Goal: Task Accomplishment & Management: Use online tool/utility

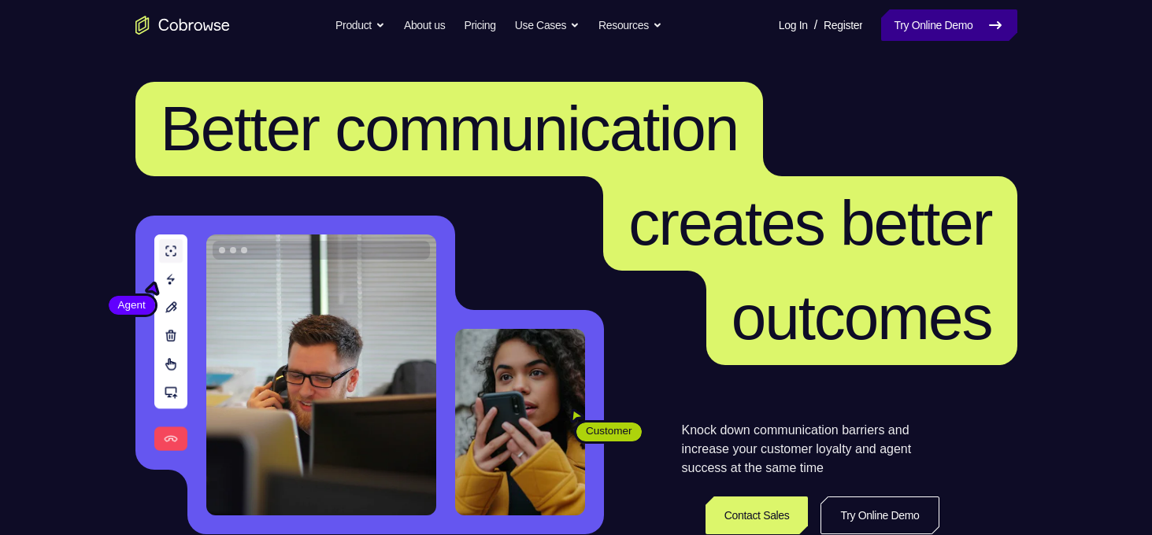
click at [938, 34] on link "Try Online Demo" at bounding box center [948, 24] width 135 height 31
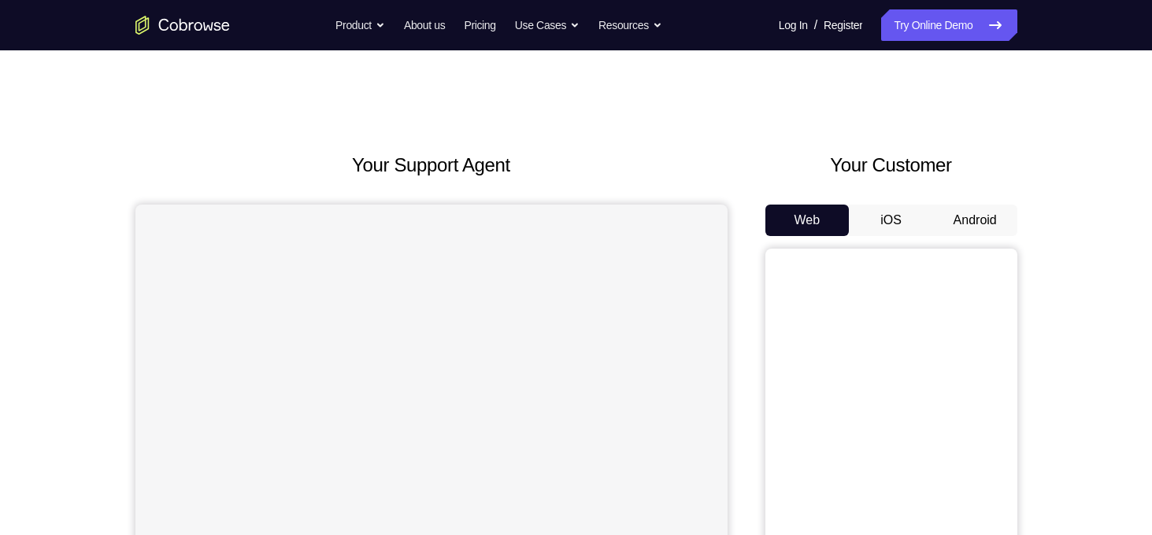
click at [967, 209] on button "Android" at bounding box center [975, 220] width 84 height 31
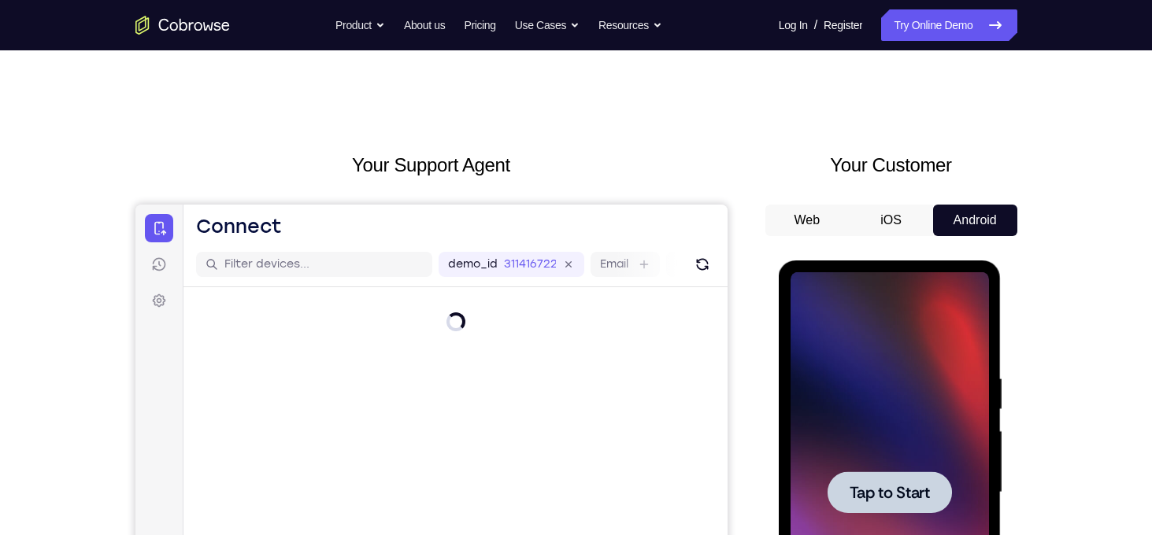
scroll to position [112, 0]
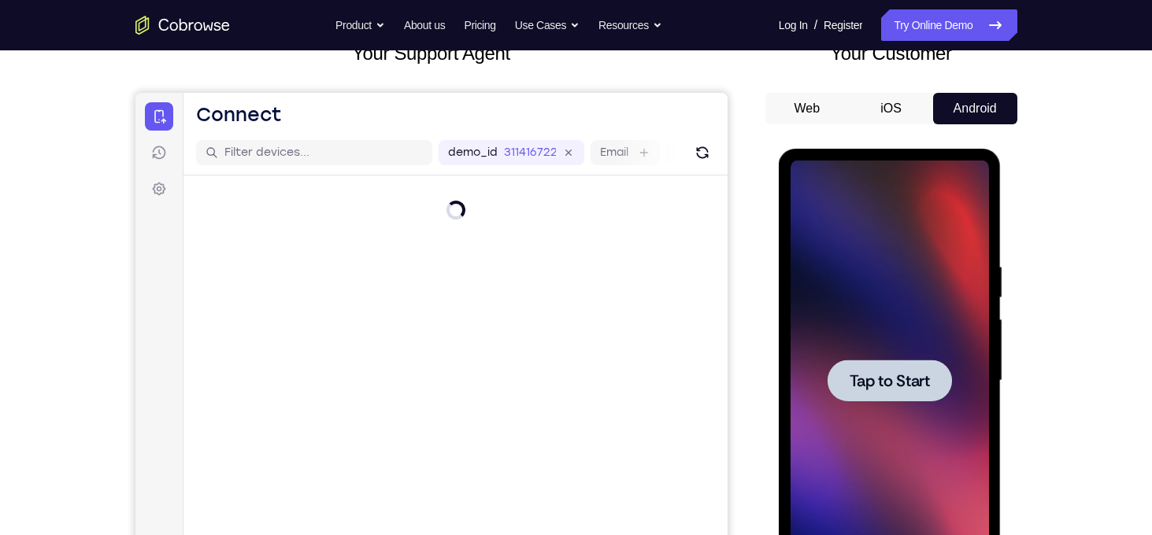
click at [937, 367] on div at bounding box center [889, 381] width 124 height 42
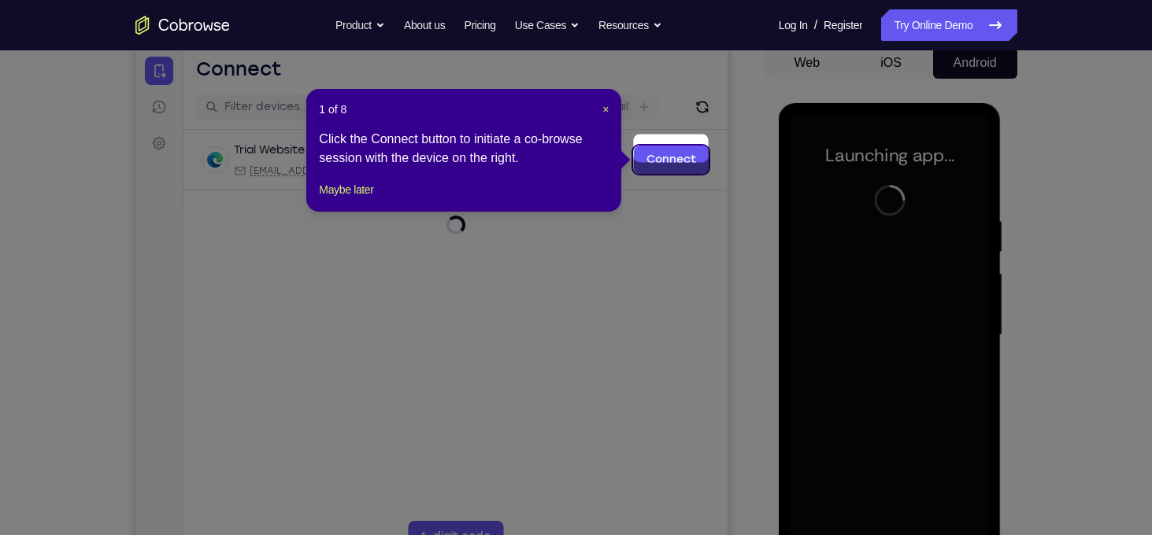
scroll to position [169, 0]
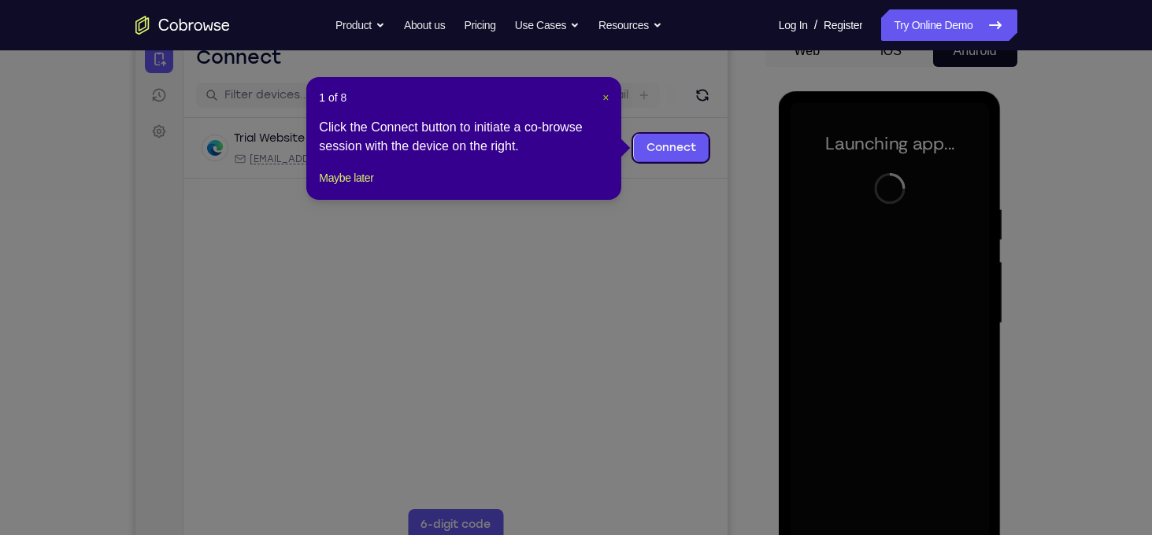
click at [608, 97] on span "×" at bounding box center [605, 97] width 6 height 13
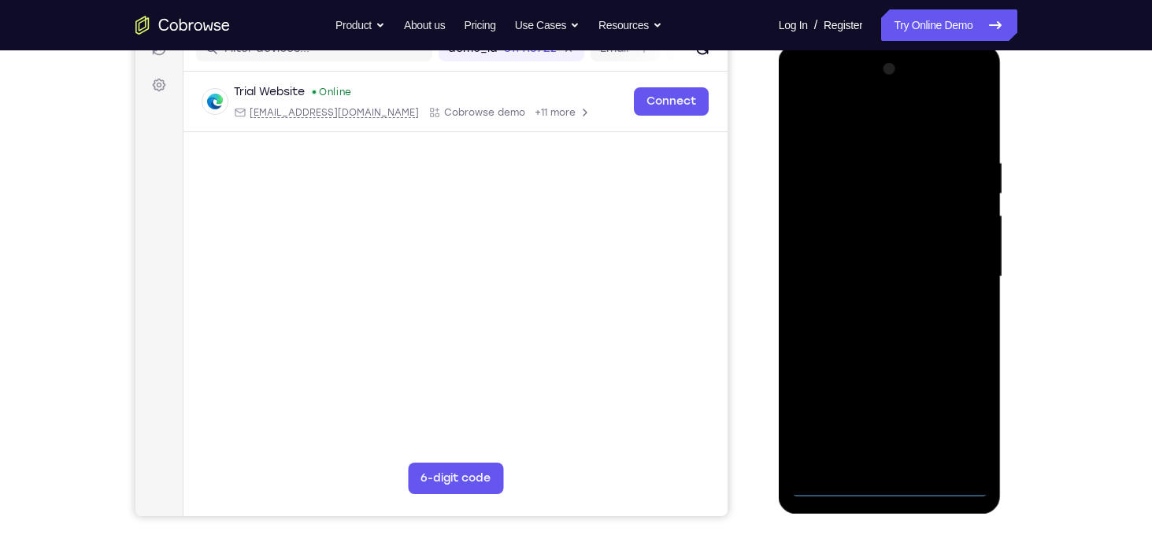
scroll to position [214, 0]
click at [882, 493] on div at bounding box center [889, 278] width 198 height 441
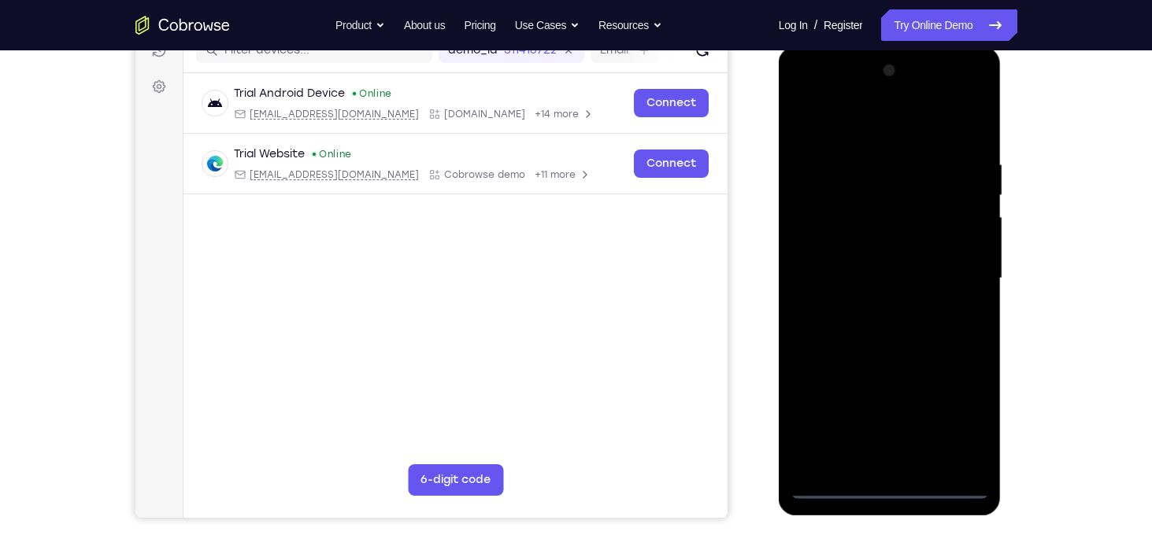
click at [957, 416] on div at bounding box center [889, 278] width 198 height 441
click at [867, 131] on div at bounding box center [889, 278] width 198 height 441
click at [963, 276] on div at bounding box center [889, 278] width 198 height 441
click at [877, 305] on div at bounding box center [889, 278] width 198 height 441
click at [894, 261] on div at bounding box center [889, 278] width 198 height 441
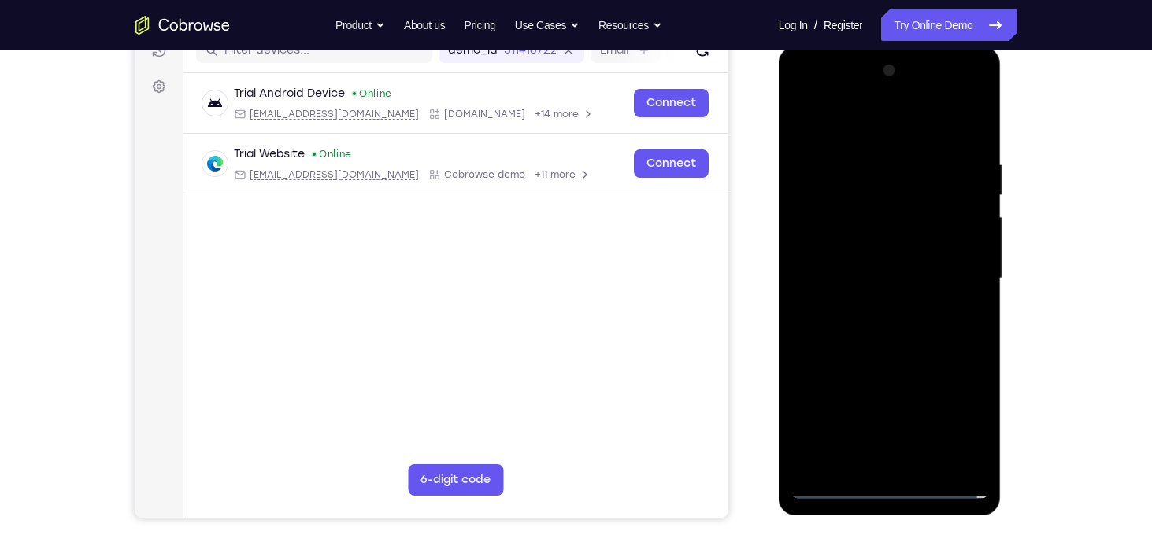
click at [845, 248] on div at bounding box center [889, 278] width 198 height 441
click at [871, 272] on div at bounding box center [889, 278] width 198 height 441
click at [941, 345] on div at bounding box center [889, 278] width 198 height 441
click at [932, 334] on div at bounding box center [889, 278] width 198 height 441
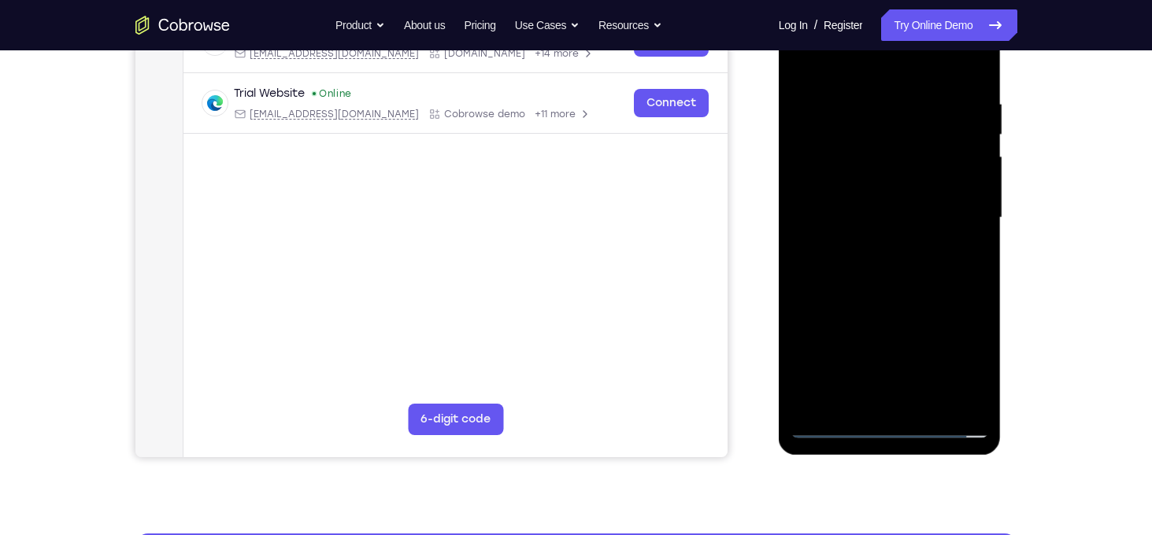
scroll to position [275, 0]
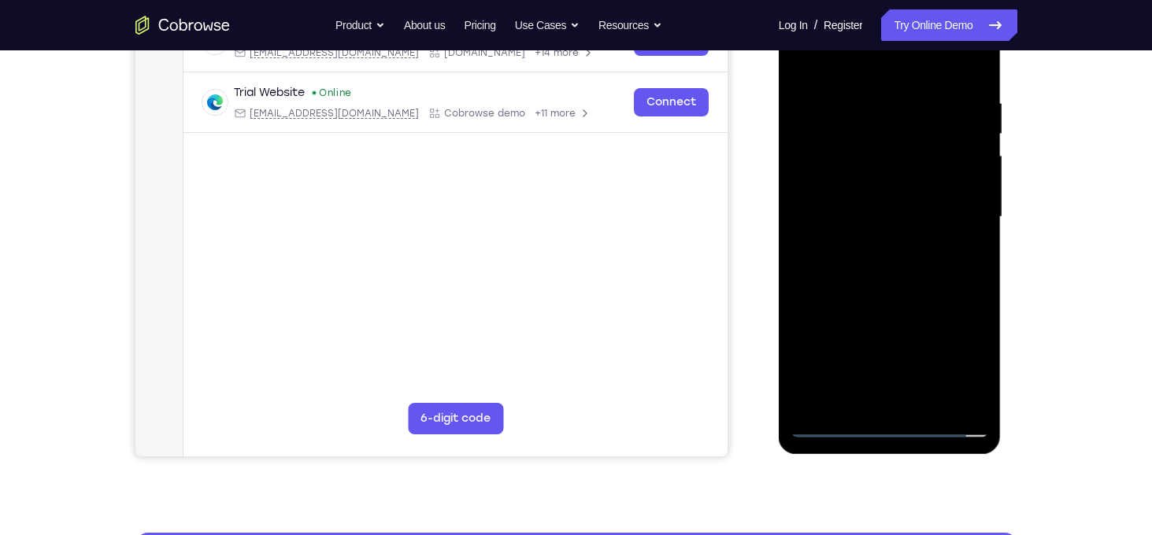
click at [976, 84] on div at bounding box center [889, 217] width 198 height 441
click at [974, 403] on div at bounding box center [889, 217] width 198 height 441
drag, startPoint x: 927, startPoint y: 291, endPoint x: 905, endPoint y: 148, distance: 144.9
click at [905, 148] on div at bounding box center [889, 217] width 198 height 441
drag, startPoint x: 908, startPoint y: 229, endPoint x: 902, endPoint y: 153, distance: 76.5
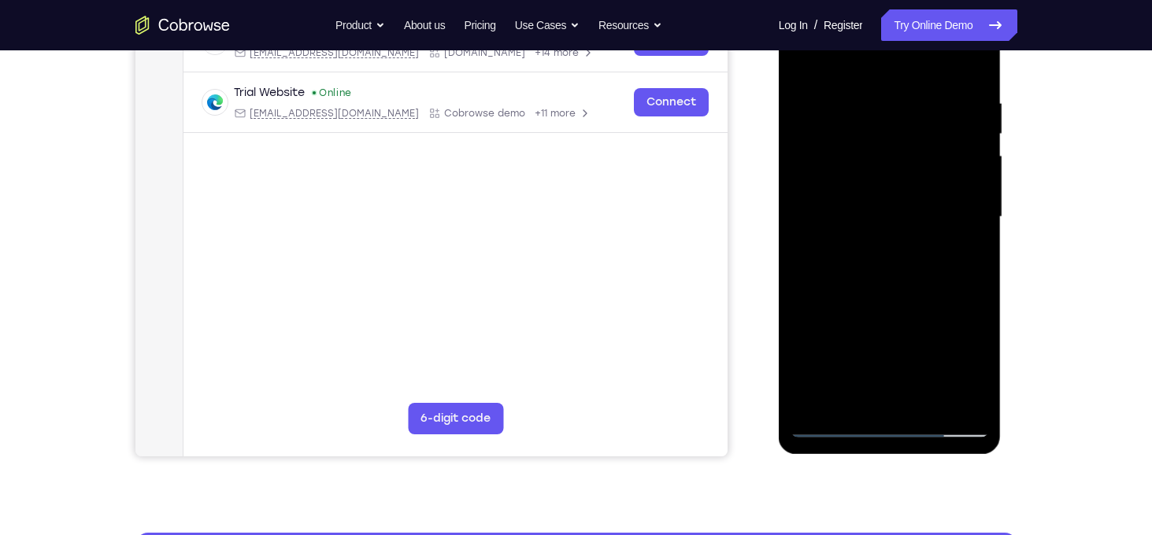
click at [902, 153] on div at bounding box center [889, 217] width 198 height 441
drag, startPoint x: 911, startPoint y: 280, endPoint x: 908, endPoint y: 168, distance: 112.6
click at [908, 168] on div at bounding box center [889, 217] width 198 height 441
click at [930, 399] on div at bounding box center [889, 217] width 198 height 441
click at [938, 300] on div at bounding box center [889, 217] width 198 height 441
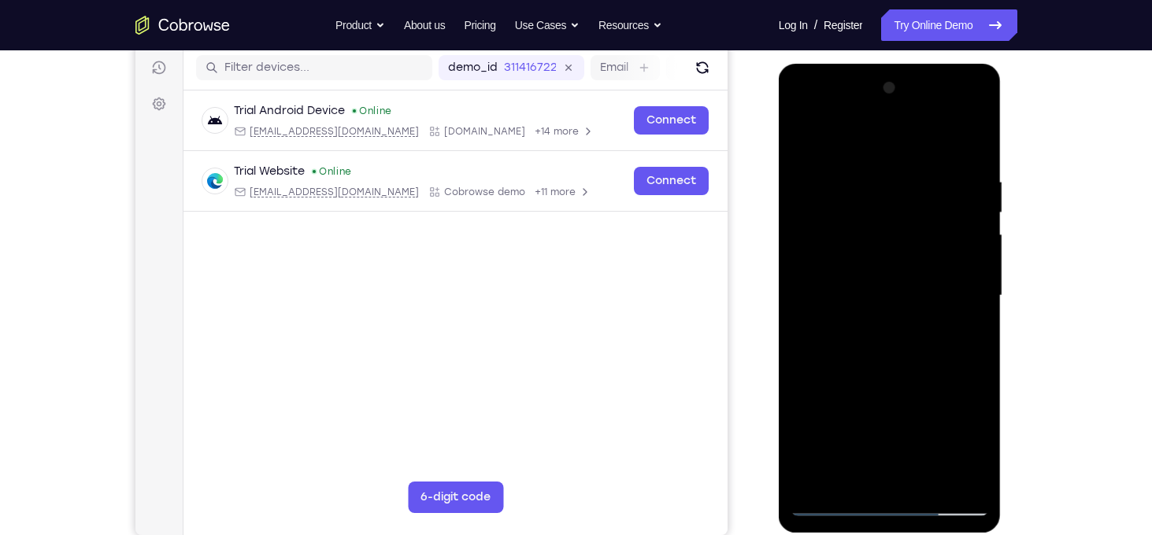
scroll to position [195, 0]
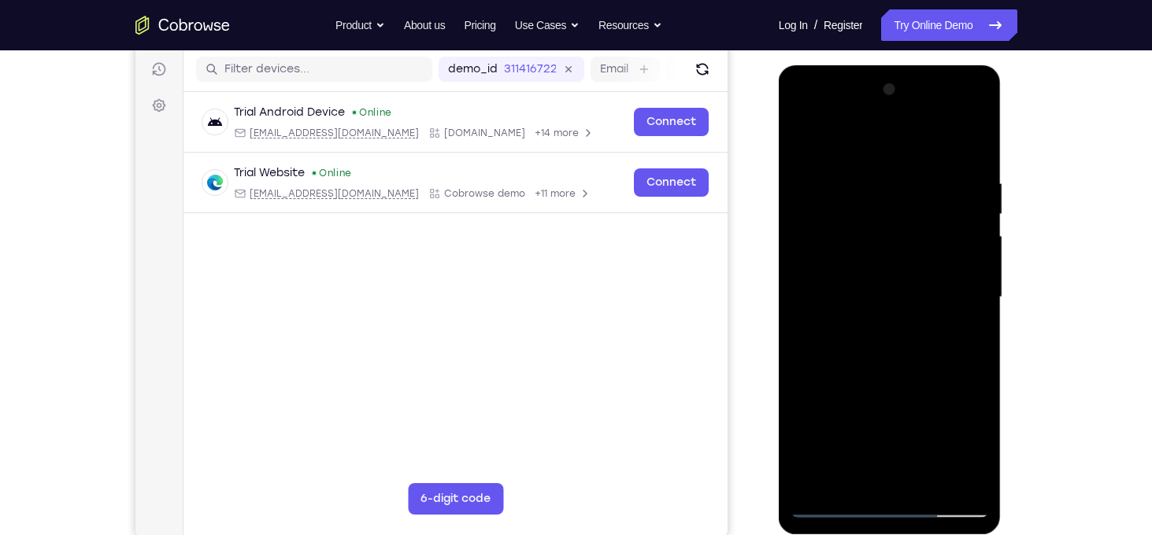
click at [807, 139] on div at bounding box center [889, 297] width 198 height 441
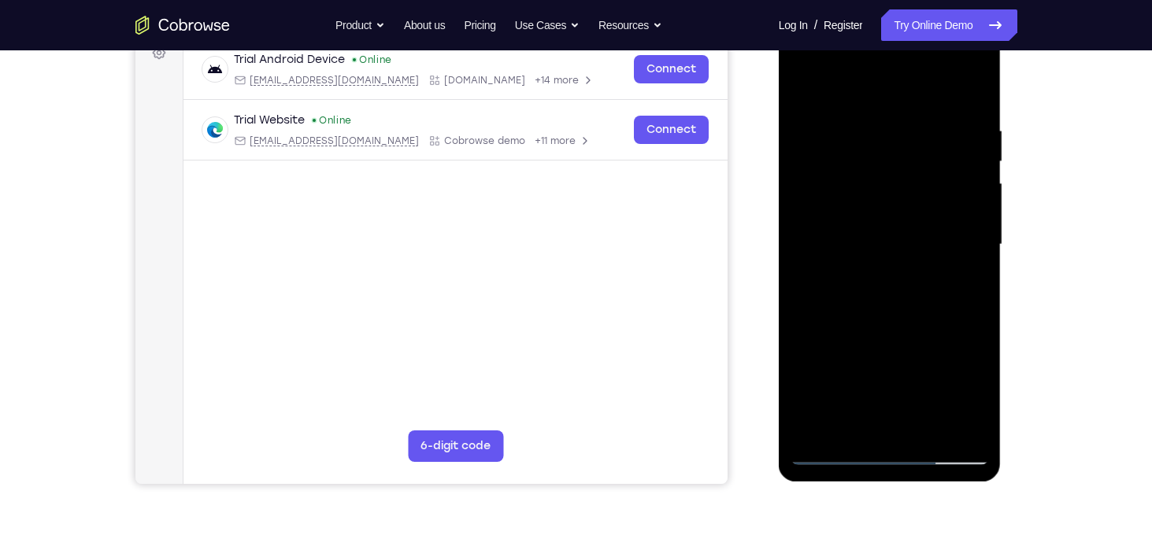
scroll to position [247, 0]
click at [976, 89] on div at bounding box center [889, 245] width 198 height 441
click at [845, 102] on div at bounding box center [889, 245] width 198 height 441
click at [807, 83] on div at bounding box center [889, 245] width 198 height 441
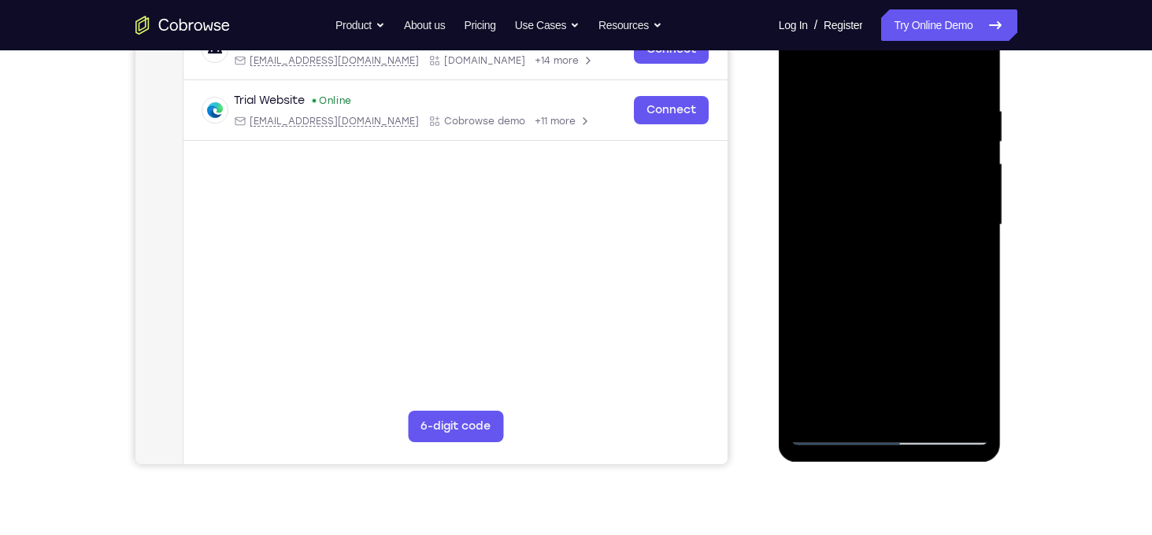
scroll to position [268, 0]
drag, startPoint x: 930, startPoint y: 251, endPoint x: 925, endPoint y: 88, distance: 163.0
click at [925, 88] on div at bounding box center [889, 225] width 198 height 441
drag, startPoint x: 925, startPoint y: 216, endPoint x: 922, endPoint y: 134, distance: 81.9
click at [922, 134] on div at bounding box center [889, 225] width 198 height 441
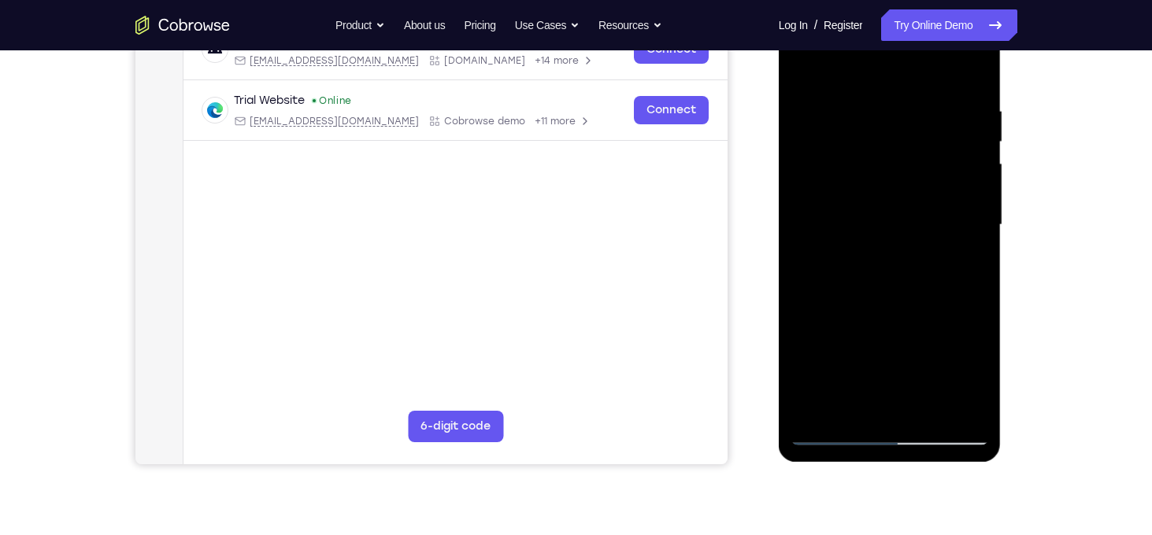
drag, startPoint x: 932, startPoint y: 281, endPoint x: 931, endPoint y: 128, distance: 152.7
click at [931, 128] on div at bounding box center [889, 225] width 198 height 441
drag, startPoint x: 933, startPoint y: 281, endPoint x: 932, endPoint y: 142, distance: 139.3
click at [932, 142] on div at bounding box center [889, 225] width 198 height 441
drag, startPoint x: 946, startPoint y: 288, endPoint x: 946, endPoint y: 123, distance: 165.3
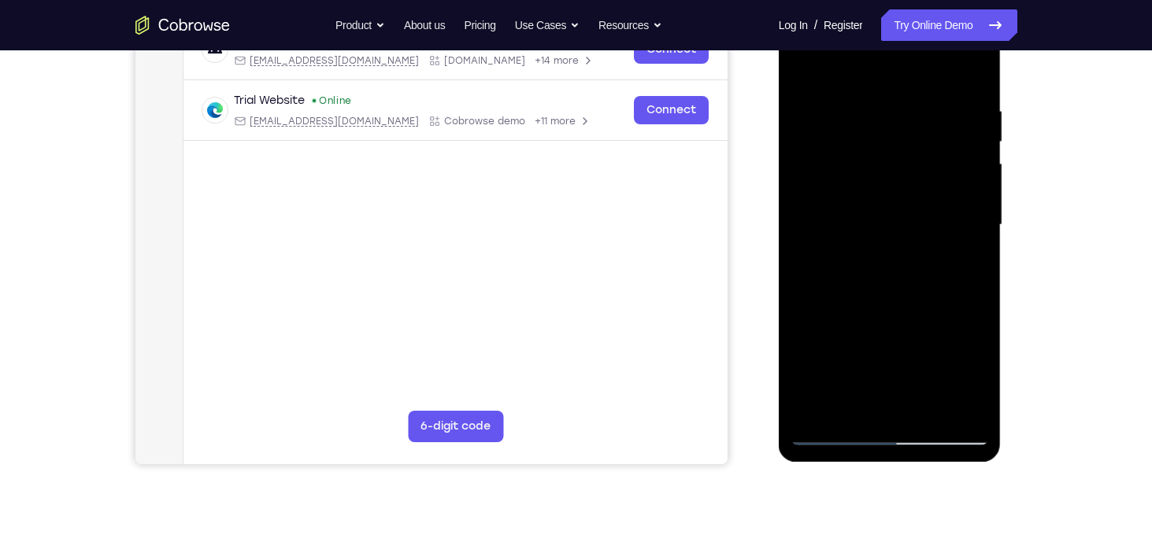
click at [946, 123] on div at bounding box center [889, 225] width 198 height 441
drag, startPoint x: 922, startPoint y: 238, endPoint x: 920, endPoint y: 157, distance: 80.3
click at [920, 157] on div at bounding box center [889, 225] width 198 height 441
drag, startPoint x: 933, startPoint y: 271, endPoint x: 916, endPoint y: 170, distance: 102.1
click at [916, 170] on div at bounding box center [889, 225] width 198 height 441
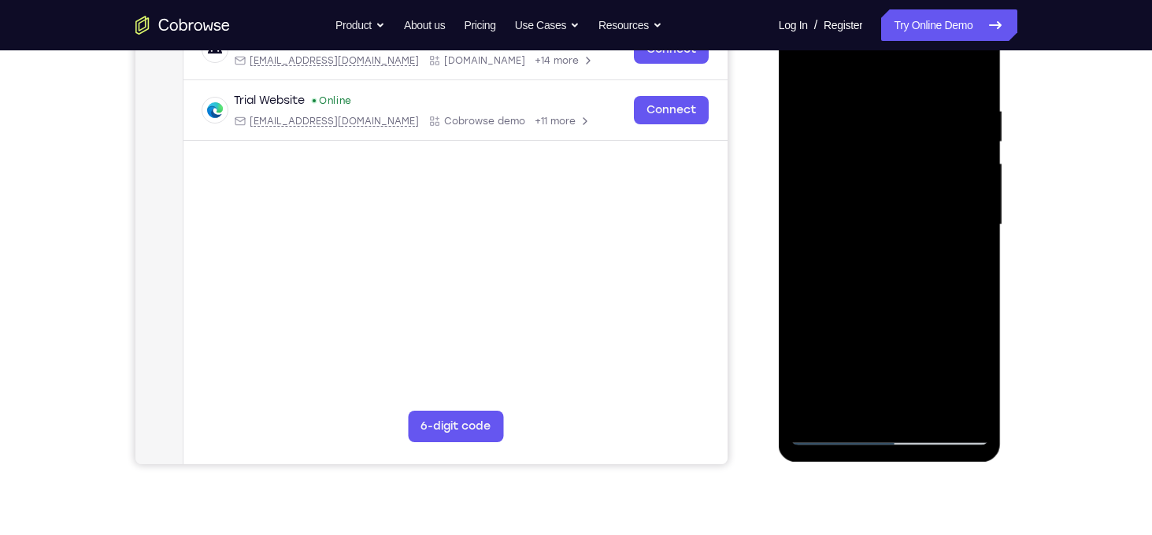
drag, startPoint x: 896, startPoint y: 294, endPoint x: 892, endPoint y: 173, distance: 120.5
click at [892, 173] on div at bounding box center [889, 225] width 198 height 441
drag, startPoint x: 908, startPoint y: 272, endPoint x: 915, endPoint y: 201, distance: 72.1
click at [915, 201] on div at bounding box center [889, 225] width 198 height 441
drag, startPoint x: 929, startPoint y: 309, endPoint x: 935, endPoint y: 168, distance: 141.8
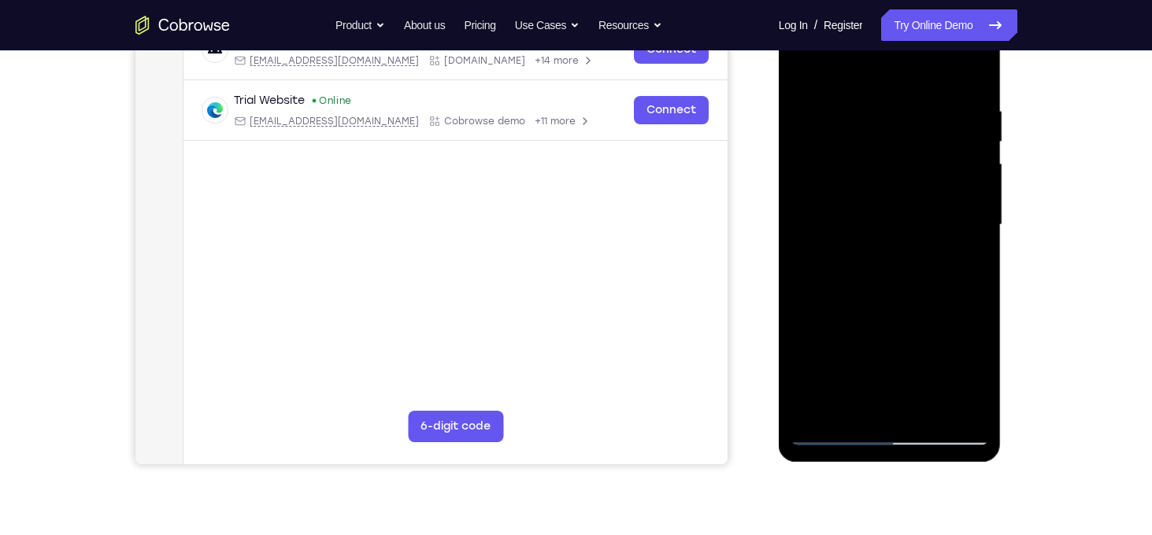
click at [935, 168] on div at bounding box center [889, 225] width 198 height 441
drag, startPoint x: 922, startPoint y: 275, endPoint x: 920, endPoint y: 189, distance: 86.6
click at [920, 189] on div at bounding box center [889, 225] width 198 height 441
drag, startPoint x: 940, startPoint y: 271, endPoint x: 929, endPoint y: 161, distance: 110.0
click at [929, 161] on div at bounding box center [889, 225] width 198 height 441
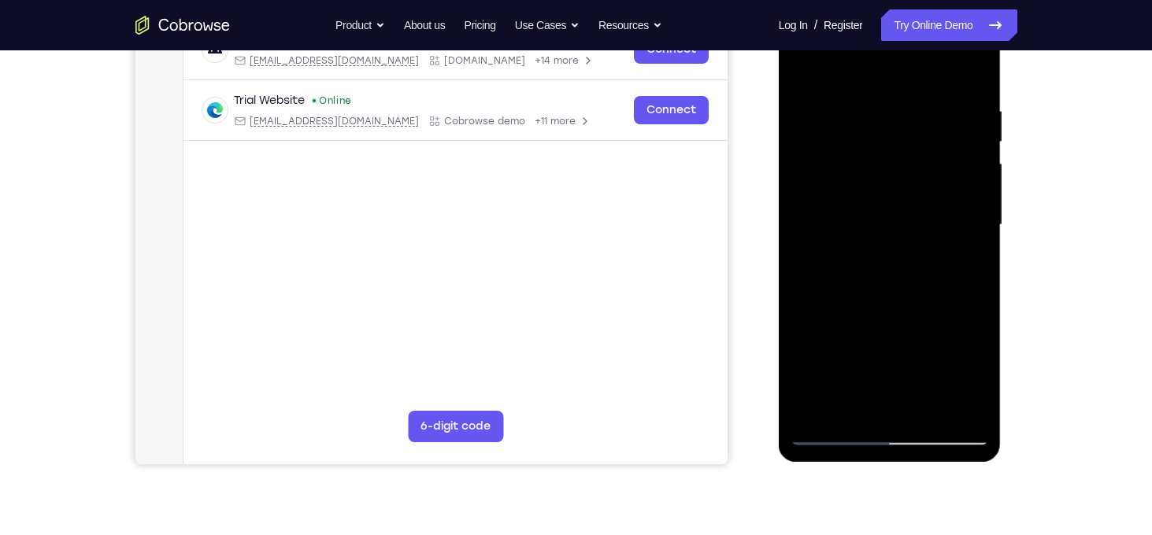
drag, startPoint x: 933, startPoint y: 231, endPoint x: 928, endPoint y: 189, distance: 42.1
click at [928, 189] on div at bounding box center [889, 225] width 198 height 441
drag, startPoint x: 919, startPoint y: 233, endPoint x: 896, endPoint y: 98, distance: 137.3
click at [896, 98] on div at bounding box center [889, 225] width 198 height 441
drag, startPoint x: 859, startPoint y: 327, endPoint x: 859, endPoint y: 212, distance: 115.7
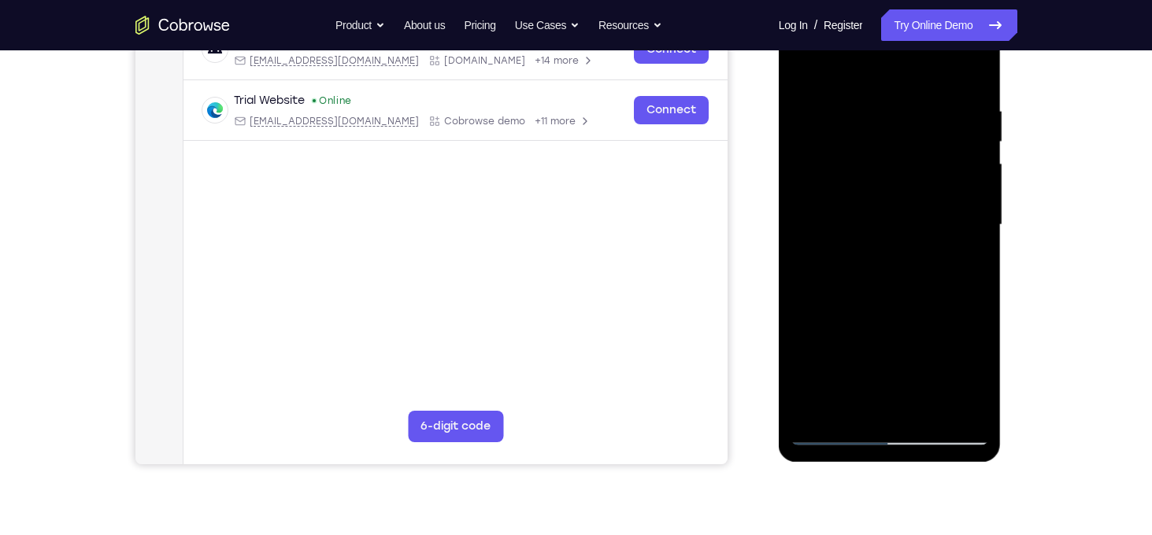
click at [859, 212] on div at bounding box center [889, 225] width 198 height 441
click at [885, 262] on div at bounding box center [889, 225] width 198 height 441
click at [971, 209] on div at bounding box center [889, 225] width 198 height 441
click at [978, 213] on div at bounding box center [889, 225] width 198 height 441
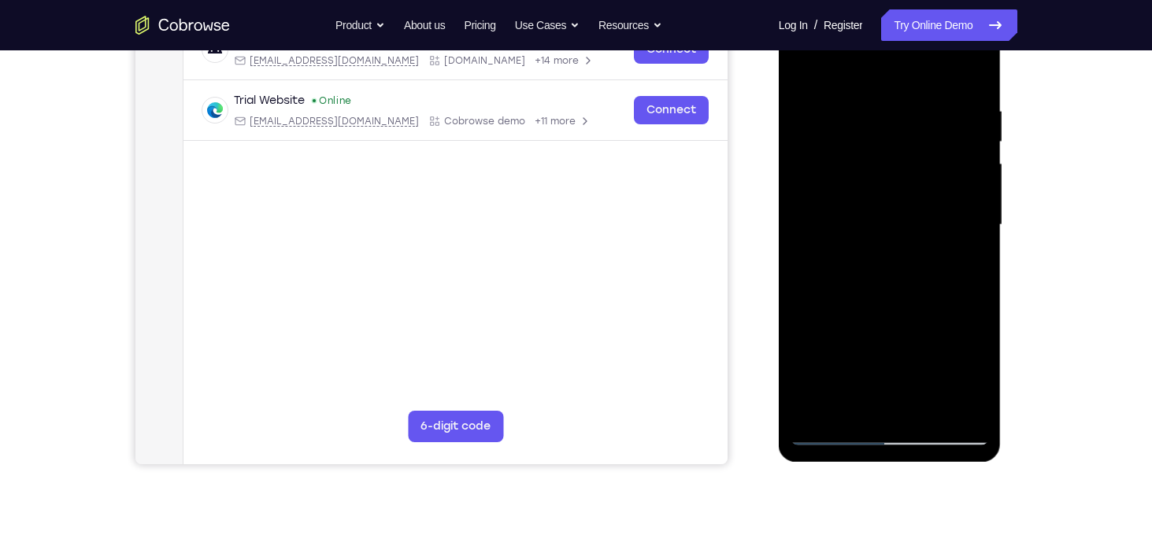
click at [978, 213] on div at bounding box center [889, 225] width 198 height 441
click at [976, 217] on div at bounding box center [889, 225] width 198 height 441
drag, startPoint x: 904, startPoint y: 250, endPoint x: 893, endPoint y: 158, distance: 91.9
click at [893, 158] on div at bounding box center [889, 225] width 198 height 441
drag, startPoint x: 900, startPoint y: 345, endPoint x: 893, endPoint y: 233, distance: 112.0
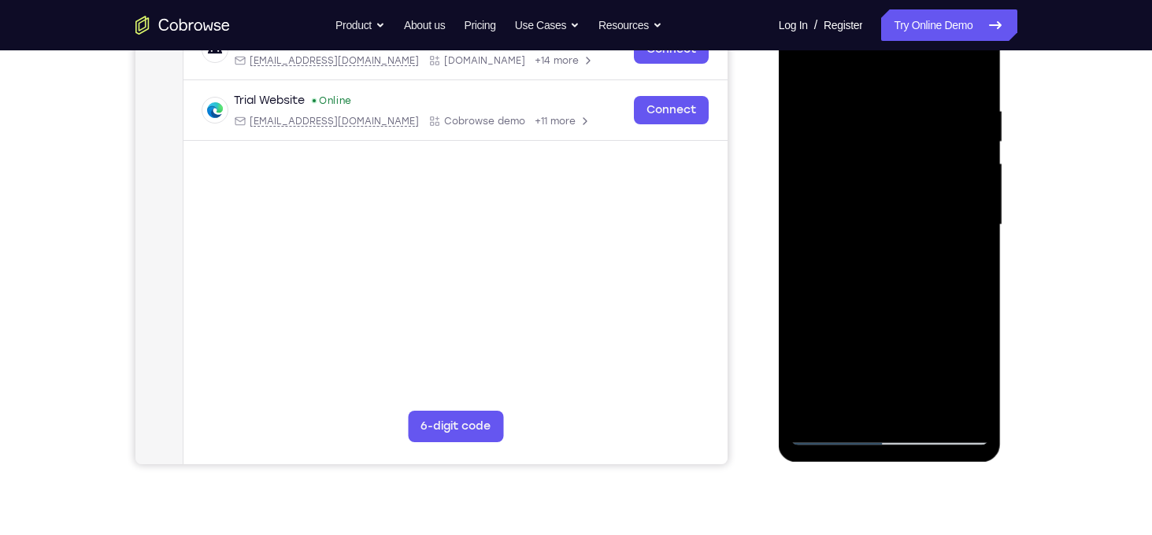
click at [893, 233] on div at bounding box center [889, 225] width 198 height 441
click at [976, 342] on div at bounding box center [889, 225] width 198 height 441
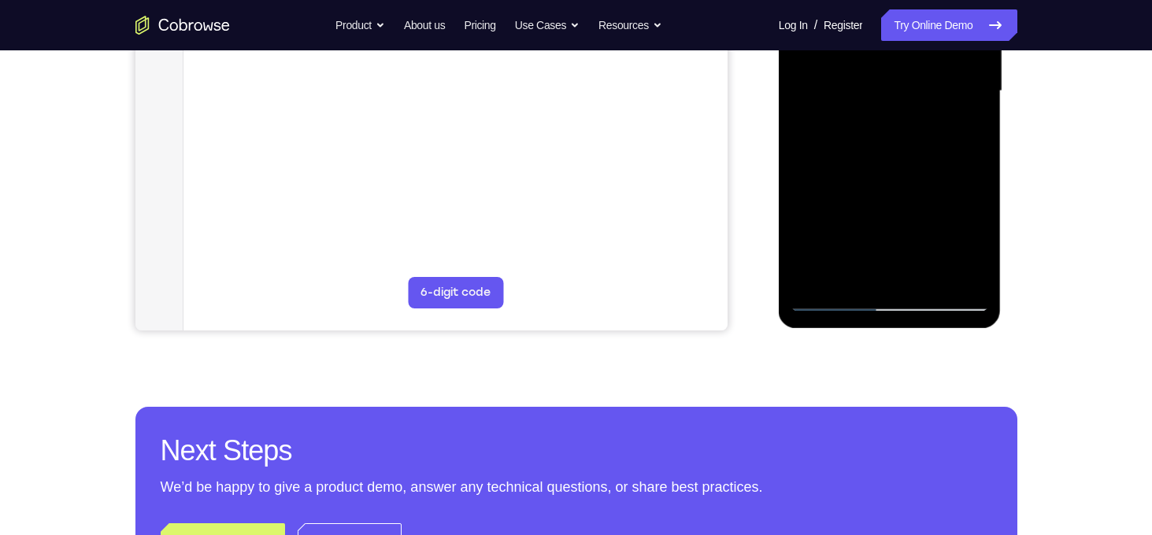
click at [973, 209] on div at bounding box center [889, 91] width 198 height 441
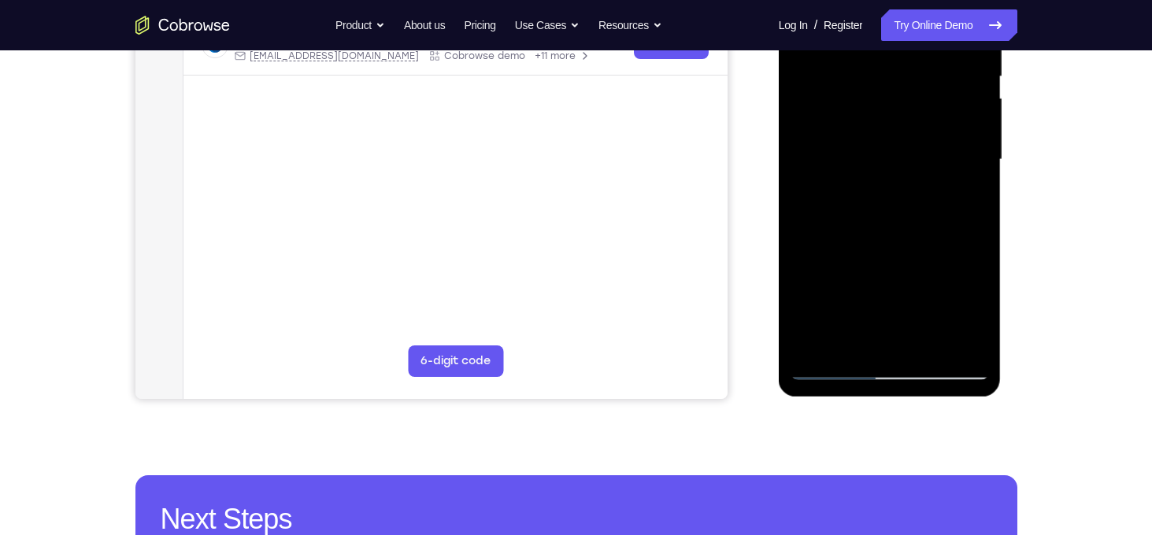
scroll to position [332, 0]
drag, startPoint x: 884, startPoint y: 233, endPoint x: 875, endPoint y: 43, distance: 190.7
click at [875, 43] on div at bounding box center [889, 160] width 198 height 441
drag, startPoint x: 898, startPoint y: 175, endPoint x: 898, endPoint y: 123, distance: 51.9
click at [898, 123] on div at bounding box center [889, 160] width 198 height 441
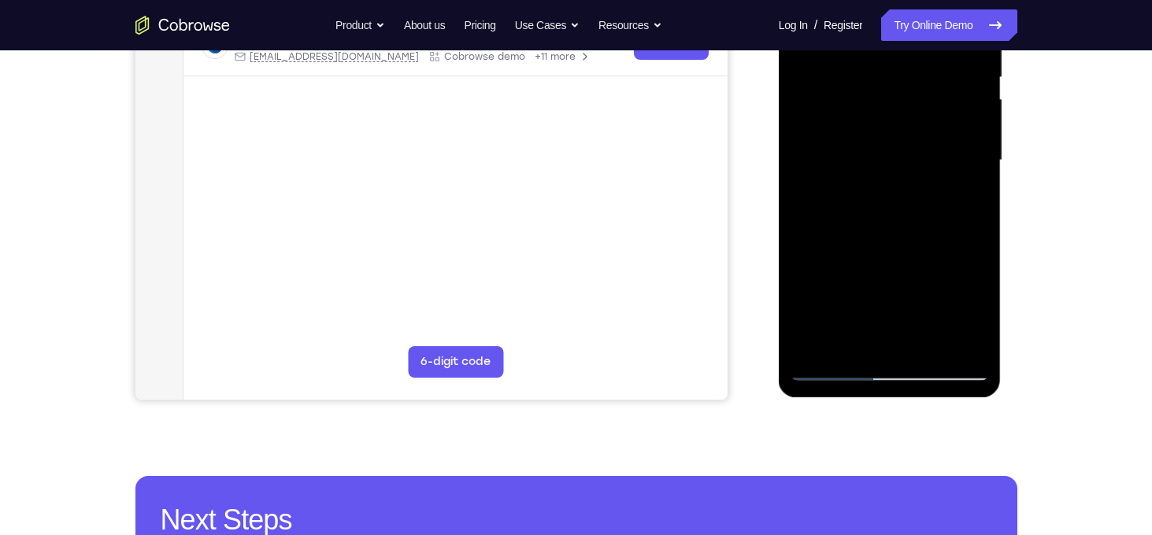
drag, startPoint x: 907, startPoint y: 161, endPoint x: 906, endPoint y: 334, distance: 173.2
click at [906, 334] on div at bounding box center [889, 160] width 198 height 441
drag, startPoint x: 901, startPoint y: 168, endPoint x: 913, endPoint y: 226, distance: 59.4
click at [913, 226] on div at bounding box center [889, 160] width 198 height 441
click at [970, 236] on div at bounding box center [889, 160] width 198 height 441
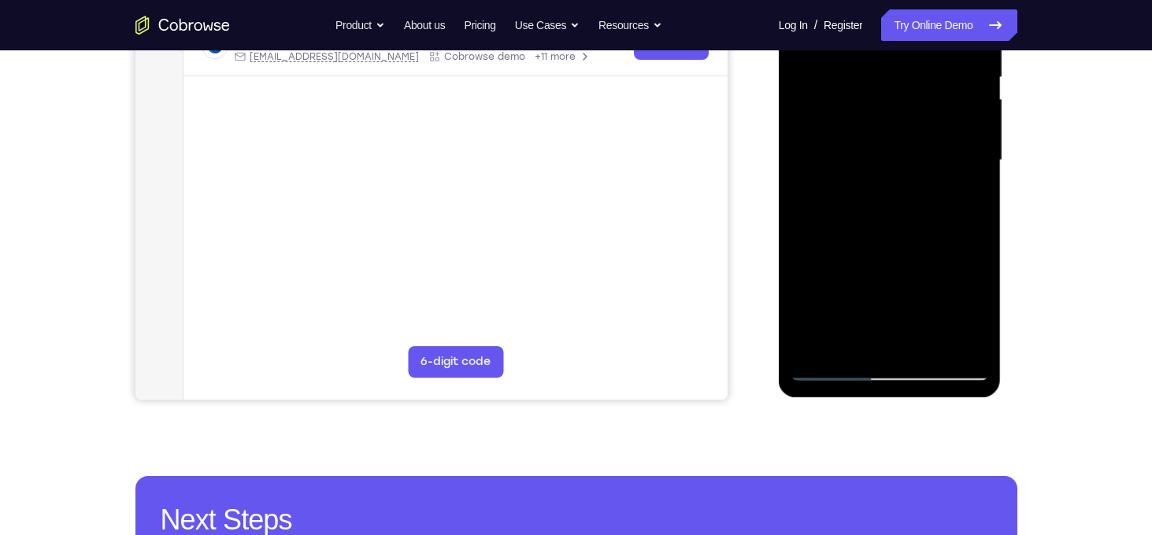
click at [970, 236] on div at bounding box center [889, 160] width 198 height 441
drag, startPoint x: 937, startPoint y: 234, endPoint x: 936, endPoint y: 168, distance: 65.3
click at [936, 168] on div at bounding box center [889, 160] width 198 height 441
click at [977, 181] on div at bounding box center [889, 160] width 198 height 441
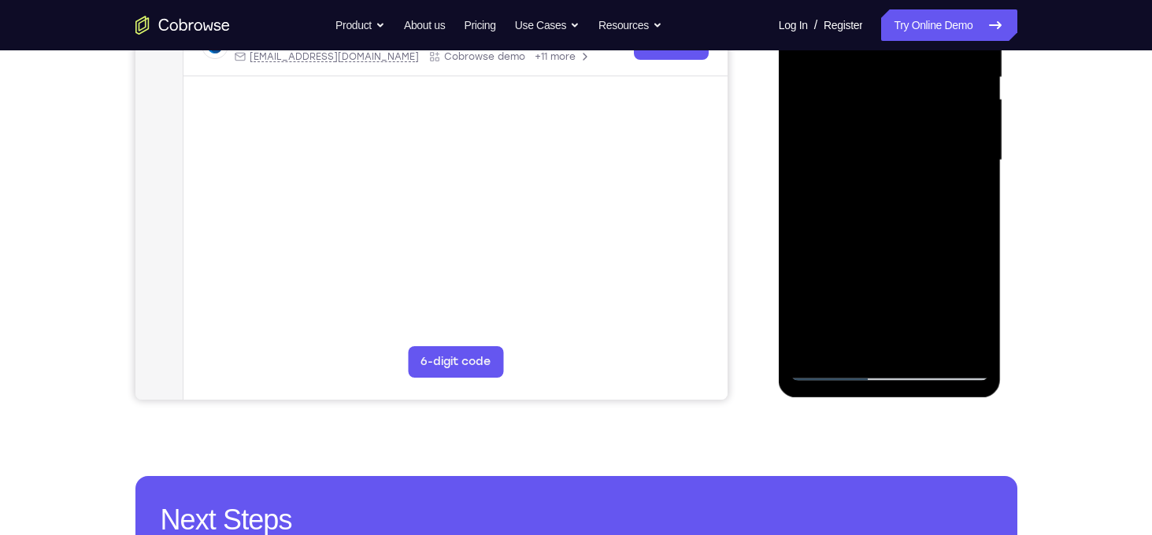
click at [977, 181] on div at bounding box center [889, 160] width 198 height 441
drag, startPoint x: 921, startPoint y: 220, endPoint x: 911, endPoint y: 79, distance: 141.3
click at [911, 79] on div at bounding box center [889, 160] width 198 height 441
drag, startPoint x: 905, startPoint y: 216, endPoint x: 902, endPoint y: 83, distance: 133.8
click at [902, 83] on div at bounding box center [889, 160] width 198 height 441
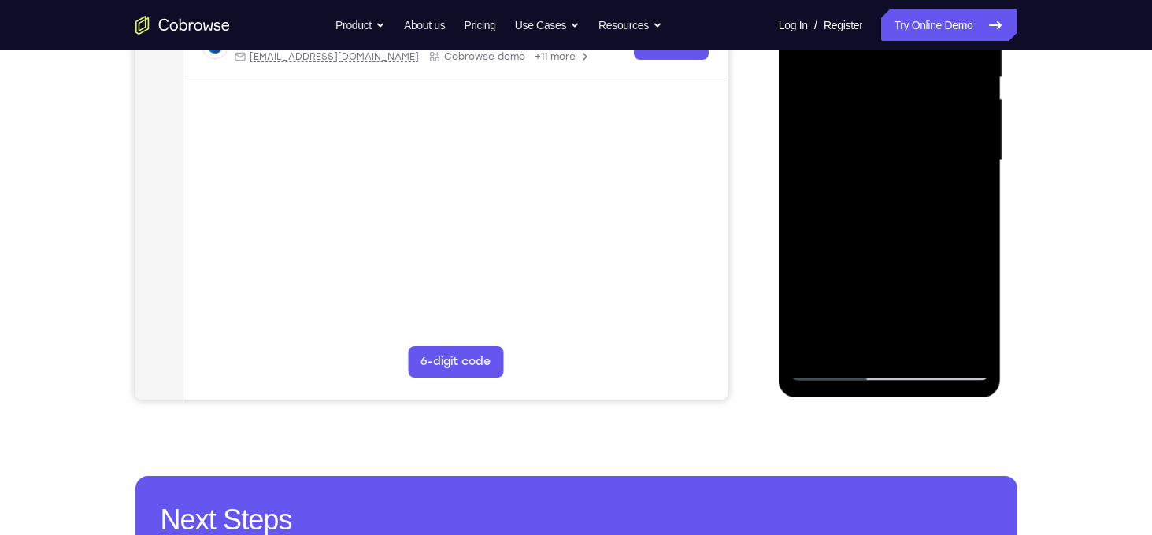
drag, startPoint x: 915, startPoint y: 204, endPoint x: 911, endPoint y: 131, distance: 73.3
click at [911, 131] on div at bounding box center [889, 160] width 198 height 441
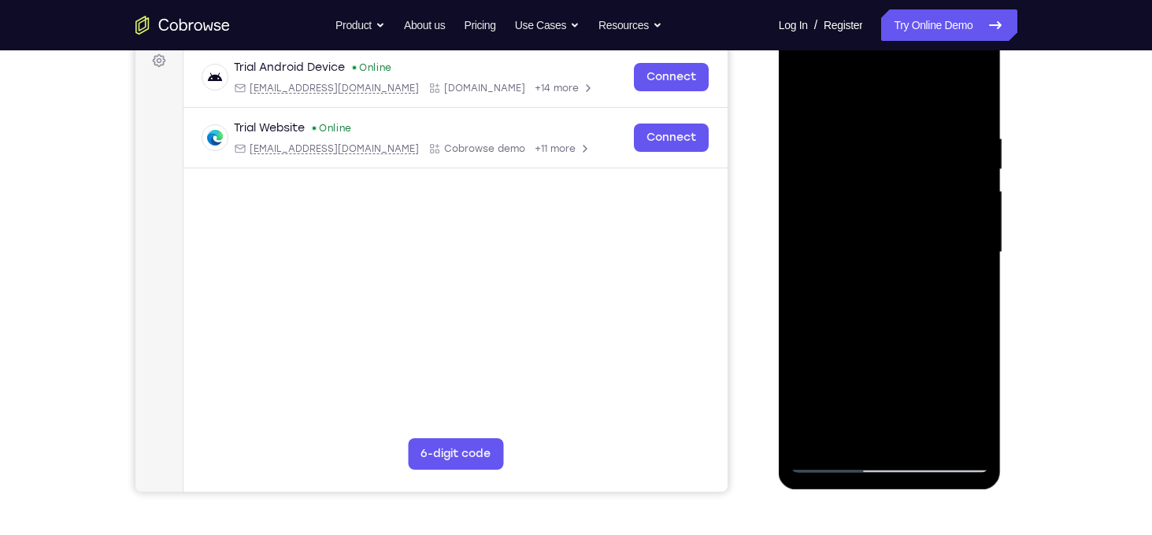
scroll to position [239, 0]
drag, startPoint x: 945, startPoint y: 219, endPoint x: 922, endPoint y: 89, distance: 132.0
click at [922, 89] on div at bounding box center [889, 253] width 198 height 441
drag, startPoint x: 916, startPoint y: 255, endPoint x: 893, endPoint y: 118, distance: 139.0
click at [893, 118] on div at bounding box center [889, 253] width 198 height 441
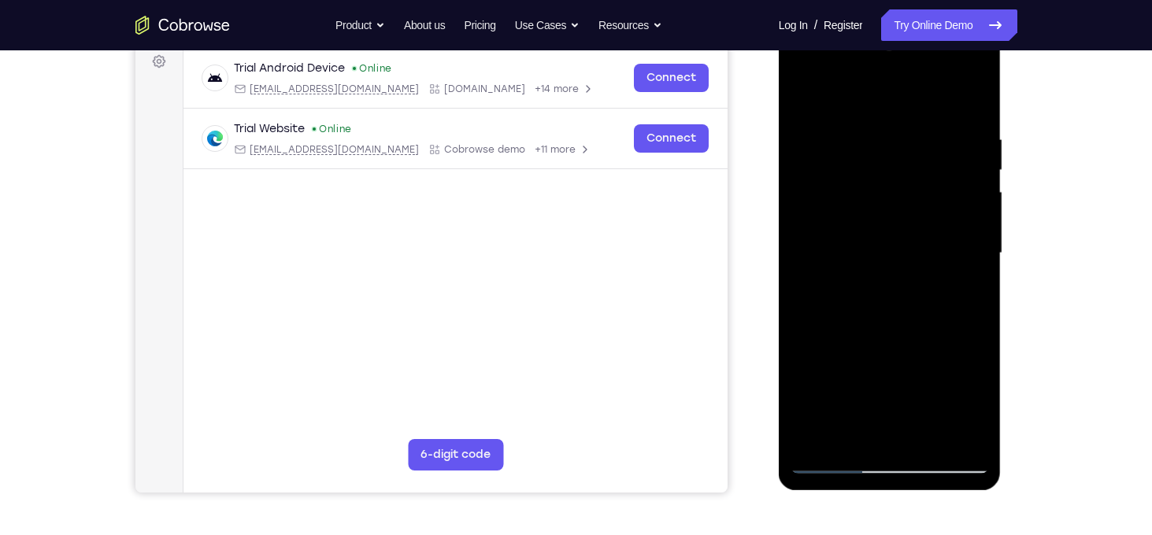
drag, startPoint x: 878, startPoint y: 330, endPoint x: 894, endPoint y: 177, distance: 153.5
click at [894, 177] on div at bounding box center [889, 253] width 198 height 441
drag, startPoint x: 921, startPoint y: 290, endPoint x: 916, endPoint y: 236, distance: 54.5
click at [916, 236] on div at bounding box center [889, 253] width 198 height 441
drag, startPoint x: 900, startPoint y: 287, endPoint x: 900, endPoint y: 177, distance: 110.2
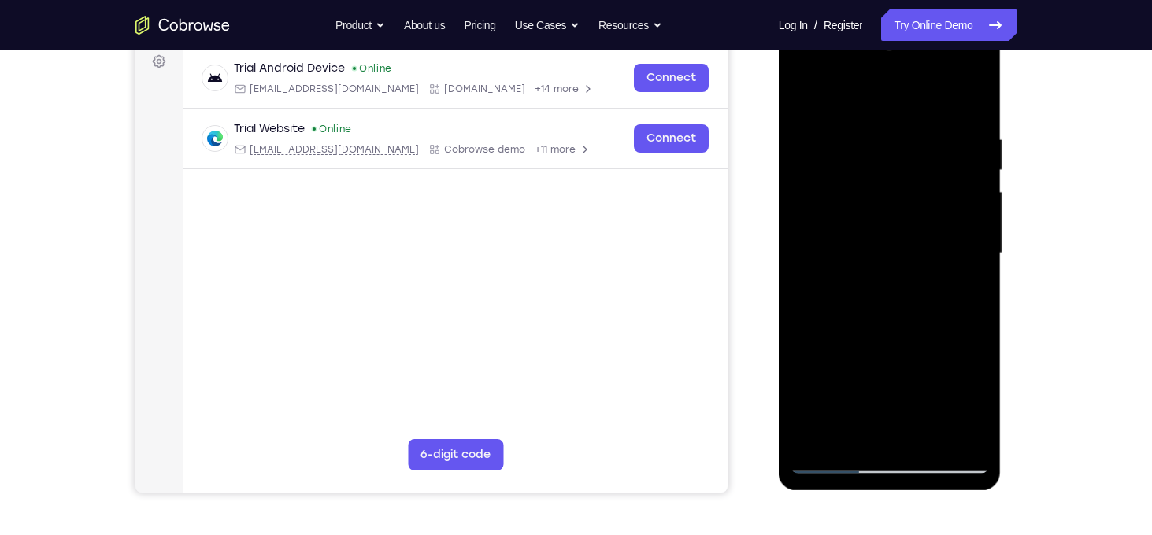
click at [900, 177] on div at bounding box center [889, 253] width 198 height 441
drag, startPoint x: 879, startPoint y: 309, endPoint x: 903, endPoint y: 171, distance: 139.7
click at [903, 171] on div at bounding box center [889, 253] width 198 height 441
drag, startPoint x: 904, startPoint y: 264, endPoint x: 913, endPoint y: 167, distance: 98.1
click at [913, 167] on div at bounding box center [889, 253] width 198 height 441
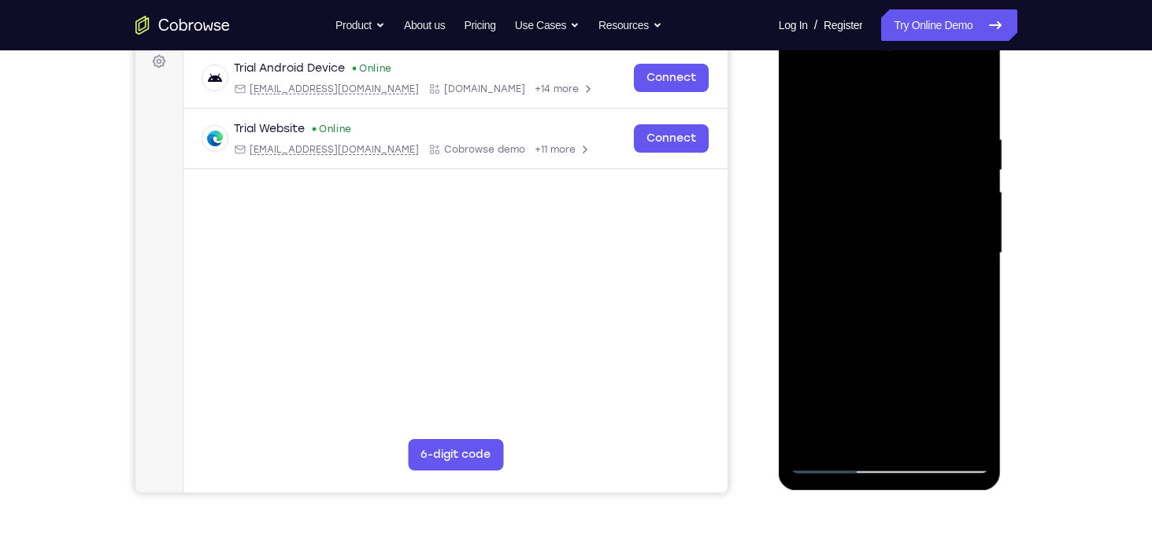
drag, startPoint x: 922, startPoint y: 270, endPoint x: 941, endPoint y: 87, distance: 184.3
click at [941, 87] on div at bounding box center [889, 253] width 198 height 441
drag, startPoint x: 915, startPoint y: 319, endPoint x: 926, endPoint y: 178, distance: 141.3
click at [926, 178] on div at bounding box center [889, 253] width 198 height 441
drag, startPoint x: 930, startPoint y: 305, endPoint x: 930, endPoint y: 279, distance: 26.0
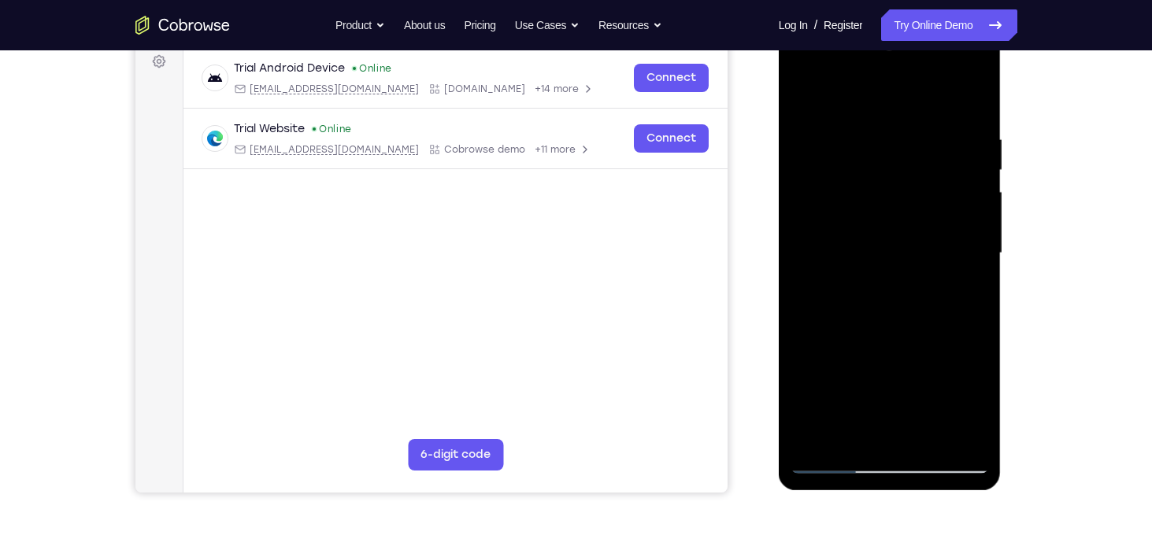
click at [930, 279] on div at bounding box center [889, 253] width 198 height 441
drag, startPoint x: 913, startPoint y: 313, endPoint x: 891, endPoint y: 145, distance: 169.9
click at [891, 145] on div at bounding box center [889, 253] width 198 height 441
drag, startPoint x: 890, startPoint y: 280, endPoint x: 879, endPoint y: 187, distance: 93.5
click at [879, 187] on div at bounding box center [889, 253] width 198 height 441
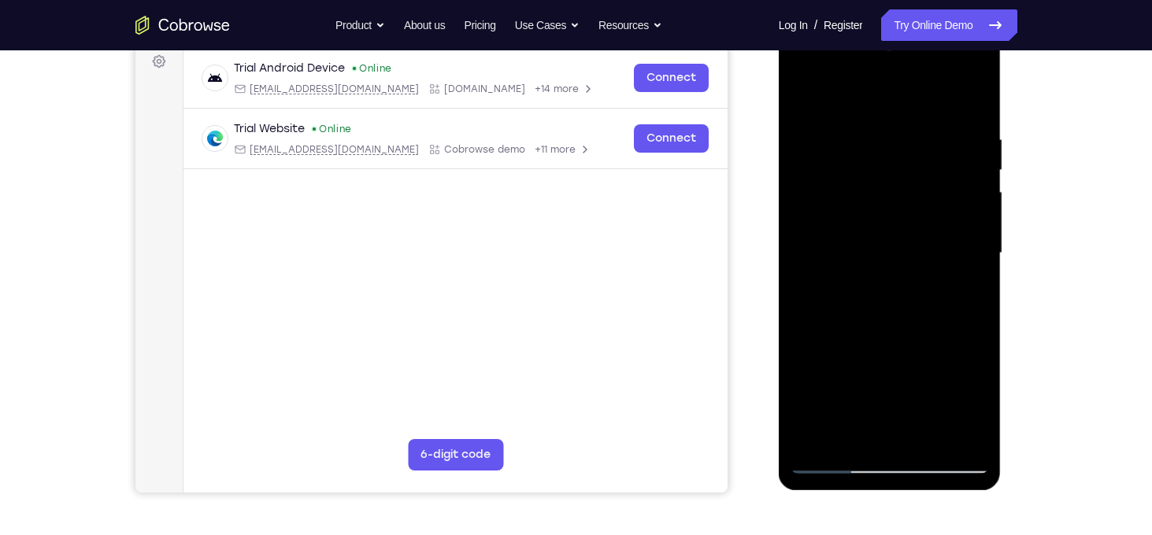
drag, startPoint x: 904, startPoint y: 260, endPoint x: 904, endPoint y: 230, distance: 29.9
click at [904, 230] on div at bounding box center [889, 253] width 198 height 441
drag, startPoint x: 929, startPoint y: 301, endPoint x: 920, endPoint y: 160, distance: 141.9
click at [920, 160] on div at bounding box center [889, 253] width 198 height 441
drag, startPoint x: 915, startPoint y: 302, endPoint x: 916, endPoint y: 216, distance: 85.8
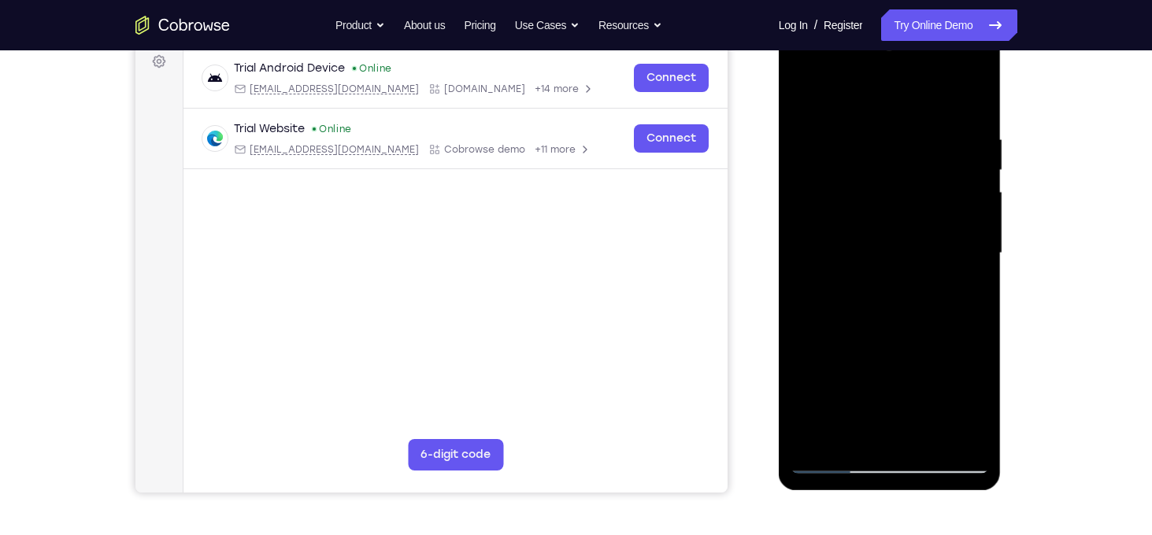
click at [916, 216] on div at bounding box center [889, 253] width 198 height 441
drag, startPoint x: 922, startPoint y: 336, endPoint x: 900, endPoint y: 235, distance: 103.9
click at [900, 235] on div at bounding box center [889, 253] width 198 height 441
drag, startPoint x: 921, startPoint y: 313, endPoint x: 920, endPoint y: 294, distance: 18.9
click at [920, 294] on div at bounding box center [889, 253] width 198 height 441
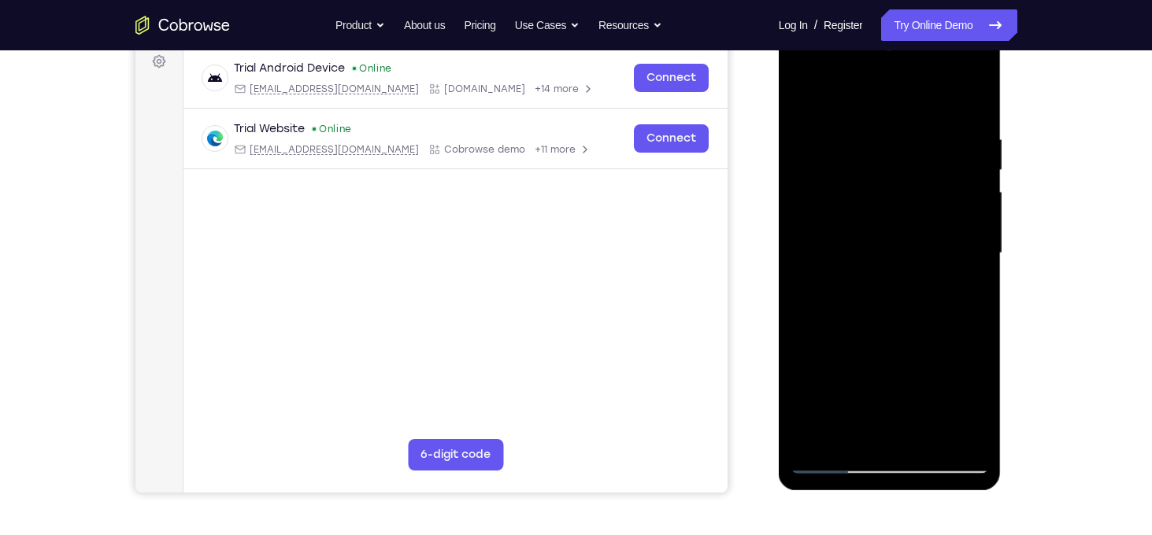
click at [977, 237] on div at bounding box center [889, 253] width 198 height 441
click at [976, 235] on div at bounding box center [889, 253] width 198 height 441
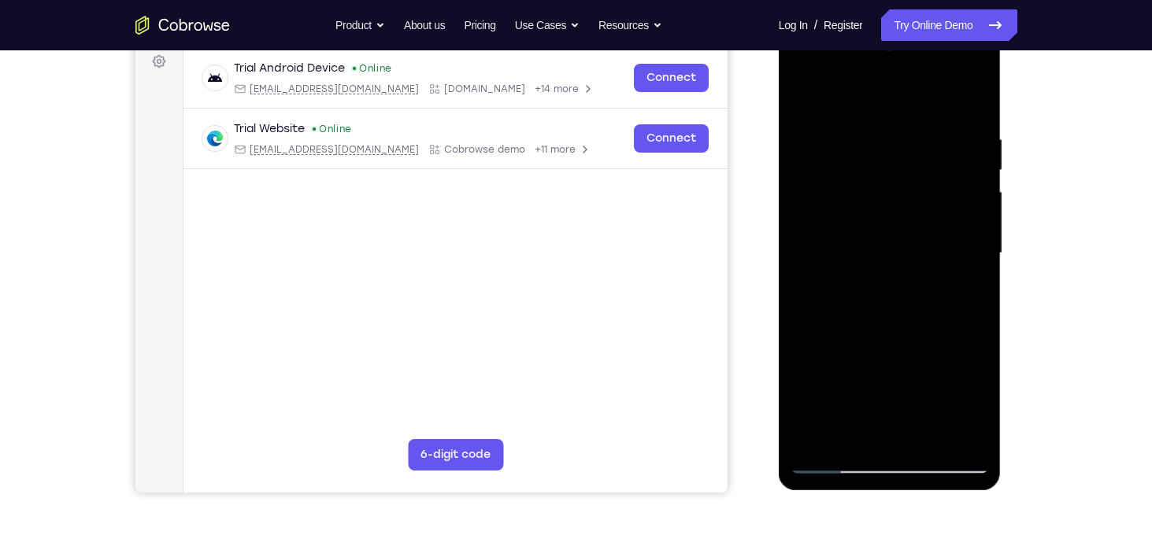
click at [800, 241] on div at bounding box center [889, 253] width 198 height 441
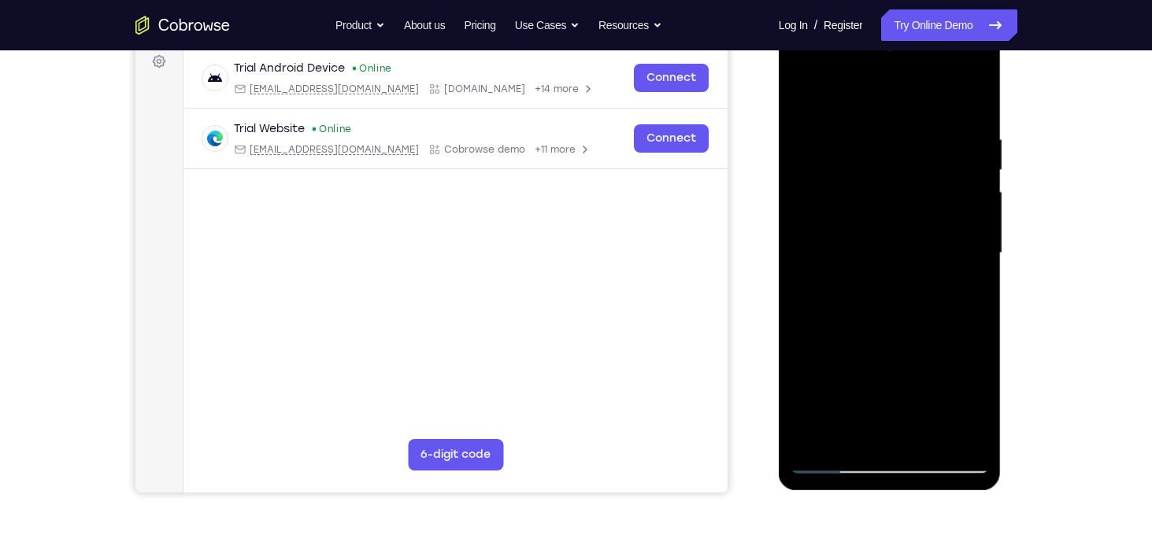
click at [800, 241] on div at bounding box center [889, 253] width 198 height 441
click at [978, 235] on div at bounding box center [889, 253] width 198 height 441
click at [808, 234] on div at bounding box center [889, 253] width 198 height 441
click at [978, 238] on div at bounding box center [889, 253] width 198 height 441
